Goal: Transaction & Acquisition: Purchase product/service

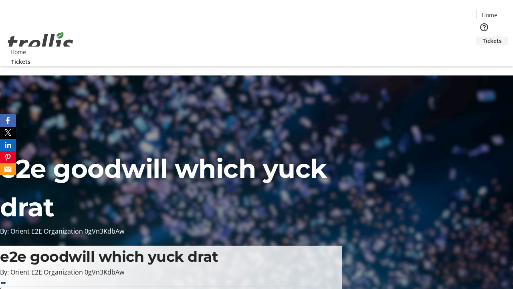
click at [483, 36] on span "Tickets" at bounding box center [492, 40] width 19 height 8
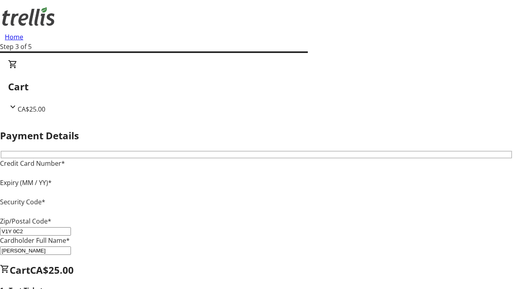
type input "V1Y 0C2"
